Goal: Information Seeking & Learning: Learn about a topic

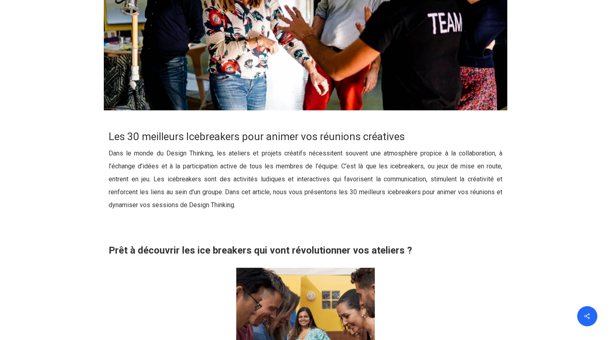
scroll to position [323, 0]
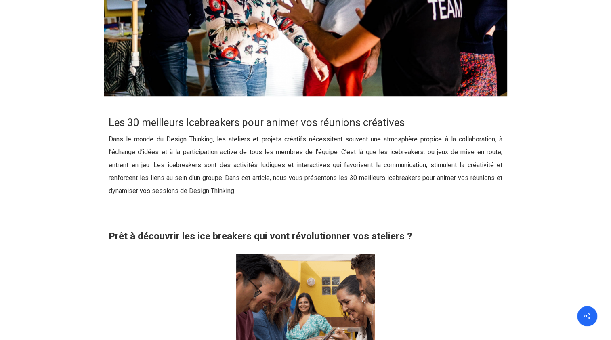
drag, startPoint x: 27, startPoint y: 122, endPoint x: 406, endPoint y: 138, distance: 379.7
click at [407, 136] on p "Dans le monde du Design Thinking, les ateliers et projets créatifs nécessitent …" at bounding box center [306, 170] width 394 height 74
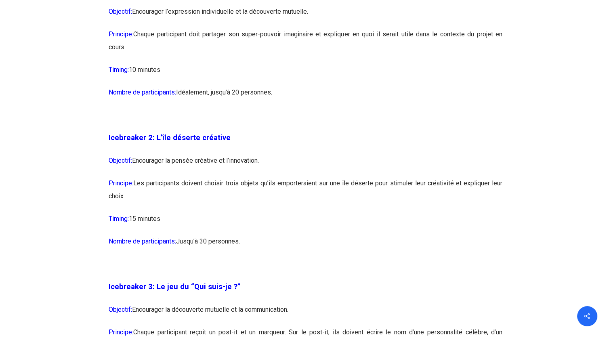
scroll to position [767, 0]
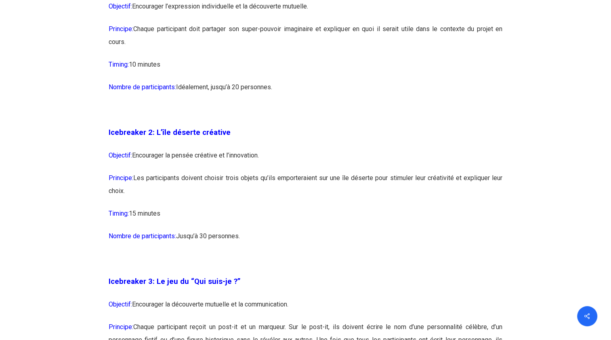
drag, startPoint x: 144, startPoint y: 154, endPoint x: 289, endPoint y: 152, distance: 145.3
click at [289, 152] on p "Objectif: Encourager la pensée créative et l’innovation." at bounding box center [306, 160] width 394 height 23
drag, startPoint x: 289, startPoint y: 152, endPoint x: 189, endPoint y: 165, distance: 100.9
click at [228, 161] on p "Objectif: Encourager la pensée créative et l’innovation." at bounding box center [306, 160] width 394 height 23
click at [155, 170] on p "Objectif: Encourager la pensée créative et l’innovation." at bounding box center [306, 160] width 394 height 23
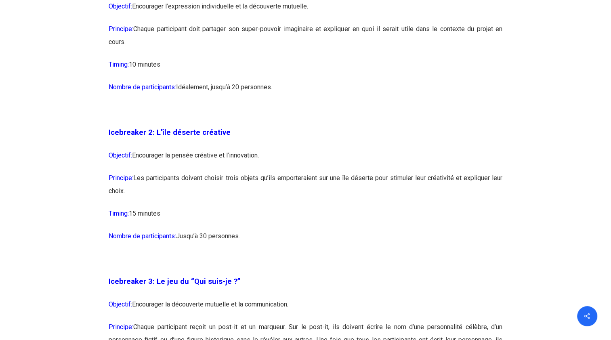
click at [155, 172] on p "Principe: Les participants doivent choisir trois objets qu’ils emporteraient su…" at bounding box center [306, 190] width 394 height 36
drag, startPoint x: 310, startPoint y: 172, endPoint x: 320, endPoint y: 172, distance: 10.1
click at [320, 172] on p "Principe: Les participants doivent choisir trois objets qu’ils emporteraient su…" at bounding box center [306, 190] width 394 height 36
drag, startPoint x: 320, startPoint y: 172, endPoint x: 343, endPoint y: 187, distance: 28.3
click at [343, 187] on p "Principe: Les participants doivent choisir trois objets qu’ils emporteraient su…" at bounding box center [306, 190] width 394 height 36
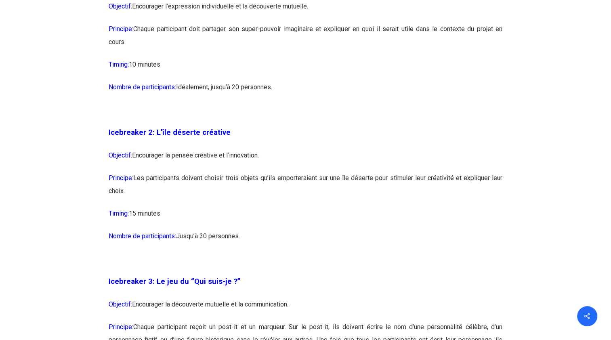
scroll to position [807, 0]
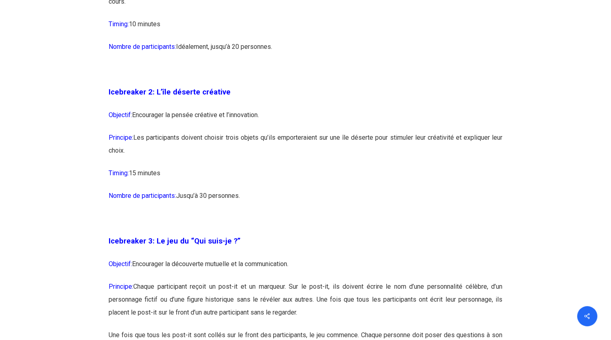
drag, startPoint x: 113, startPoint y: 121, endPoint x: 405, endPoint y: 124, distance: 291.8
click at [405, 124] on p "Objectif: Encourager la pensée créative et l’innovation." at bounding box center [306, 120] width 394 height 23
drag, startPoint x: 405, startPoint y: 124, endPoint x: 268, endPoint y: 144, distance: 138.7
click at [268, 144] on p "Principe: Les participants doivent choisir trois objets qu’ils emporteraient su…" at bounding box center [306, 149] width 394 height 36
click at [192, 193] on p "Nombre de participants: Jusqu’à 30 personnes." at bounding box center [306, 200] width 394 height 23
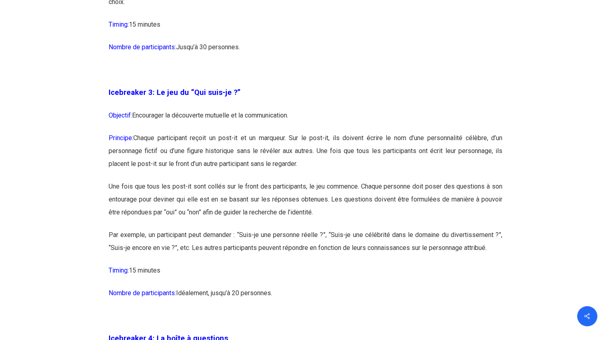
scroll to position [969, 0]
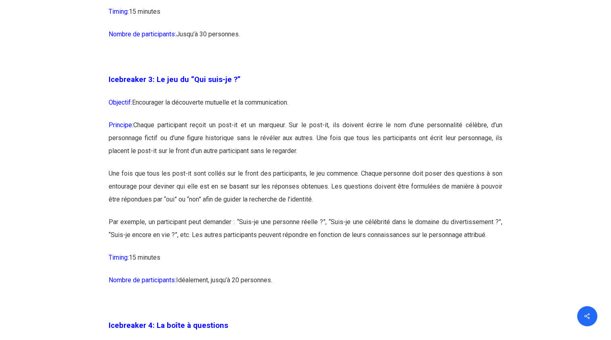
click at [247, 168] on p "Une fois que tous les post-it sont collés sur le front des participants, le jeu…" at bounding box center [306, 191] width 394 height 48
click at [261, 191] on p "Une fois que tous les post-it sont collés sur le front des participants, le jeu…" at bounding box center [306, 191] width 394 height 48
drag, startPoint x: 261, startPoint y: 191, endPoint x: 271, endPoint y: 217, distance: 28.1
click at [271, 217] on p "Par exemple, un participant peut demander : “Suis-je une personne réelle ?”, “S…" at bounding box center [306, 234] width 394 height 36
drag, startPoint x: 271, startPoint y: 217, endPoint x: 332, endPoint y: 223, distance: 61.2
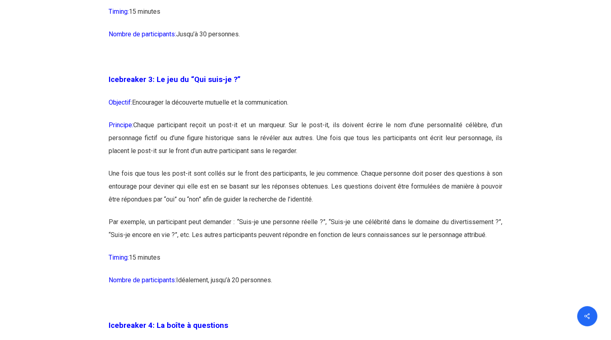
click at [333, 222] on p "Par exemple, un participant peut demander : “Suis-je une personne réelle ?”, “S…" at bounding box center [306, 234] width 394 height 36
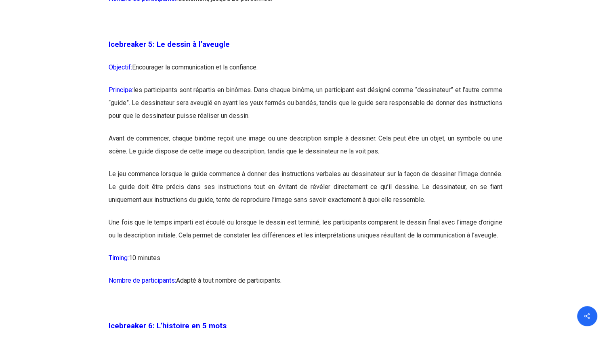
scroll to position [1534, 0]
